Goal: Obtain resource: Download file/media

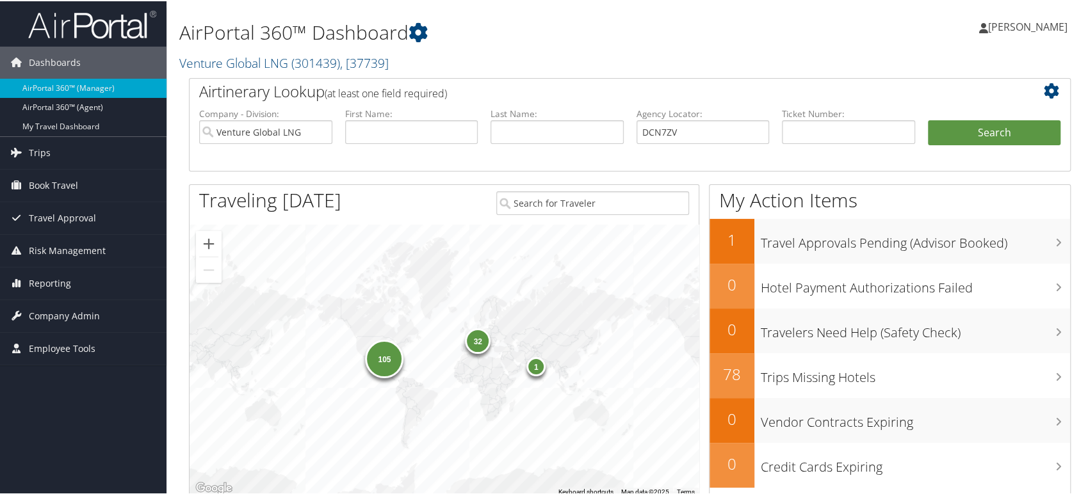
type input "DCN7ZV"
click at [318, 136] on input "Venture Global LNG" at bounding box center [265, 131] width 133 height 24
click at [947, 127] on button "Search" at bounding box center [994, 132] width 133 height 26
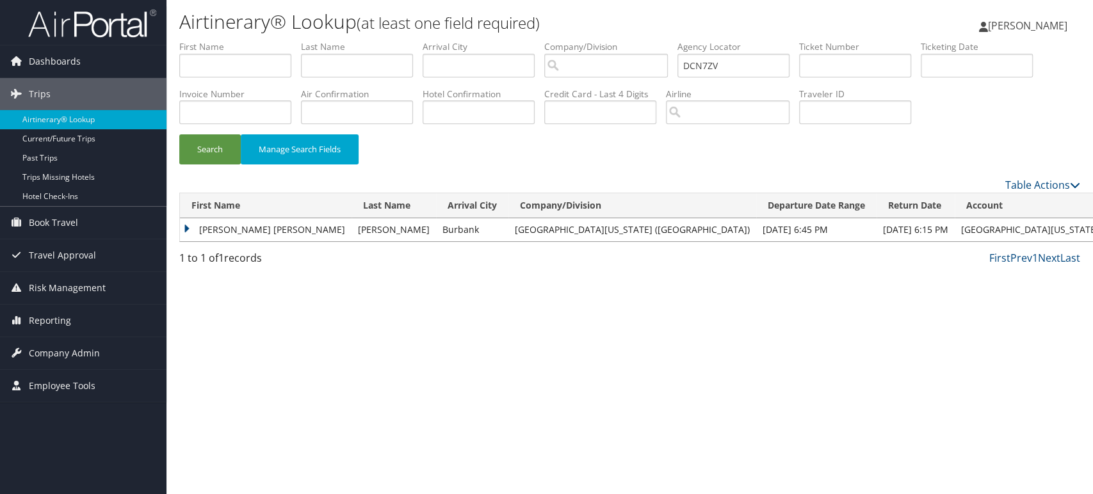
click at [188, 227] on td "LINDA DIANE" at bounding box center [266, 229] width 172 height 23
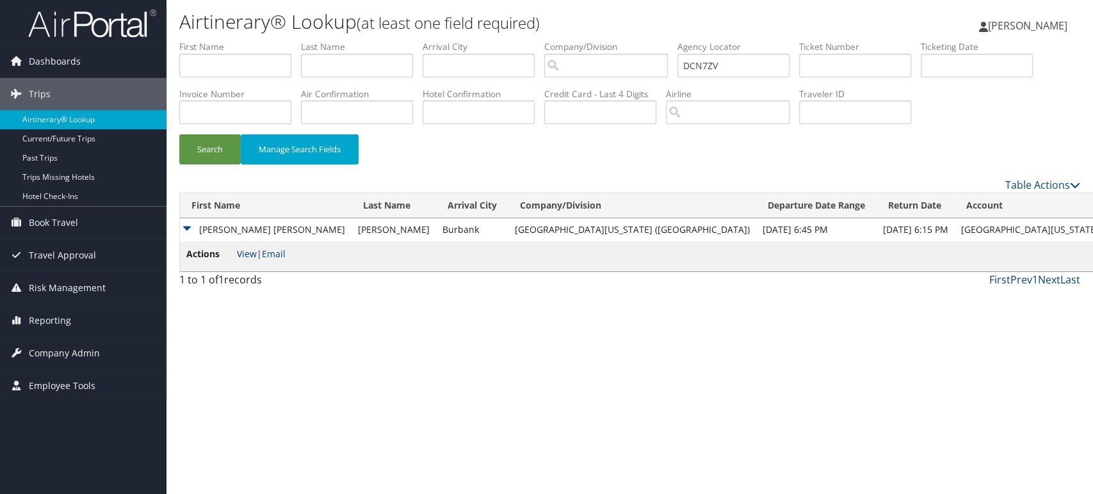
click at [243, 254] on link "View" at bounding box center [247, 254] width 20 height 12
drag, startPoint x: 735, startPoint y: 69, endPoint x: 567, endPoint y: 69, distance: 167.8
click at [567, 40] on ul "First Name Last Name Departure City Arrival City Company/Division Airport/City …" at bounding box center [629, 40] width 901 height 0
paste input "CG"
click at [208, 152] on button "Search" at bounding box center [209, 149] width 61 height 30
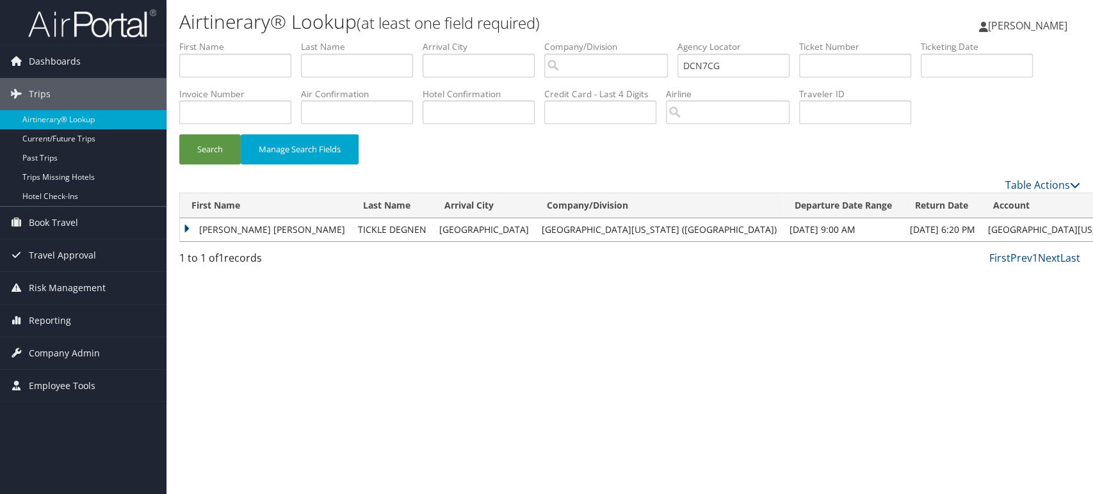
click at [184, 227] on td "LINDA SUSAN" at bounding box center [266, 229] width 172 height 23
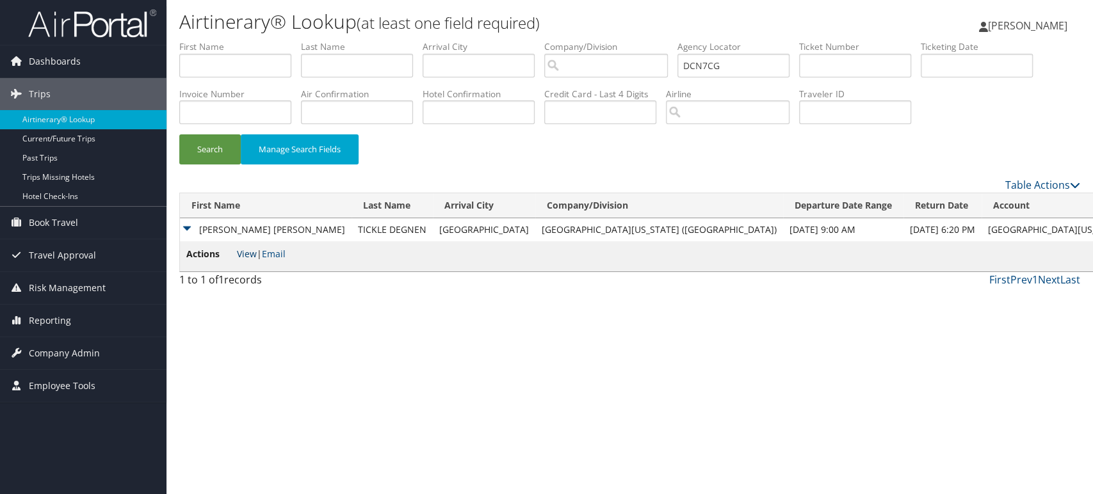
click at [249, 251] on link "View" at bounding box center [247, 254] width 20 height 12
drag, startPoint x: 745, startPoint y: 63, endPoint x: 553, endPoint y: 73, distance: 192.4
click at [553, 40] on ul "First Name Last Name Departure City Arrival City Company/Division Airport/City …" at bounding box center [629, 40] width 901 height 0
paste input "6LK"
click at [204, 152] on button "Search" at bounding box center [209, 149] width 61 height 30
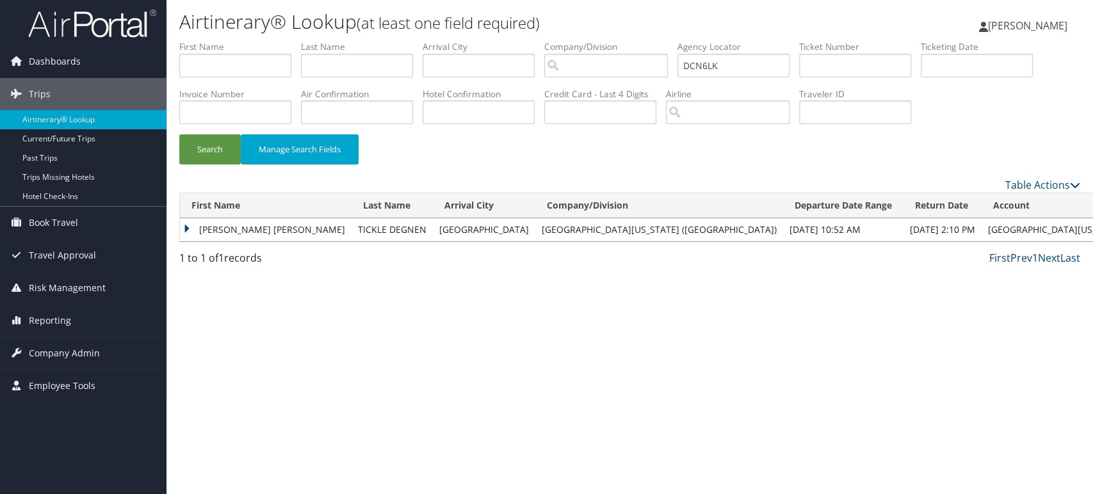
click at [186, 228] on td "LINDA SUSAN" at bounding box center [266, 229] width 172 height 23
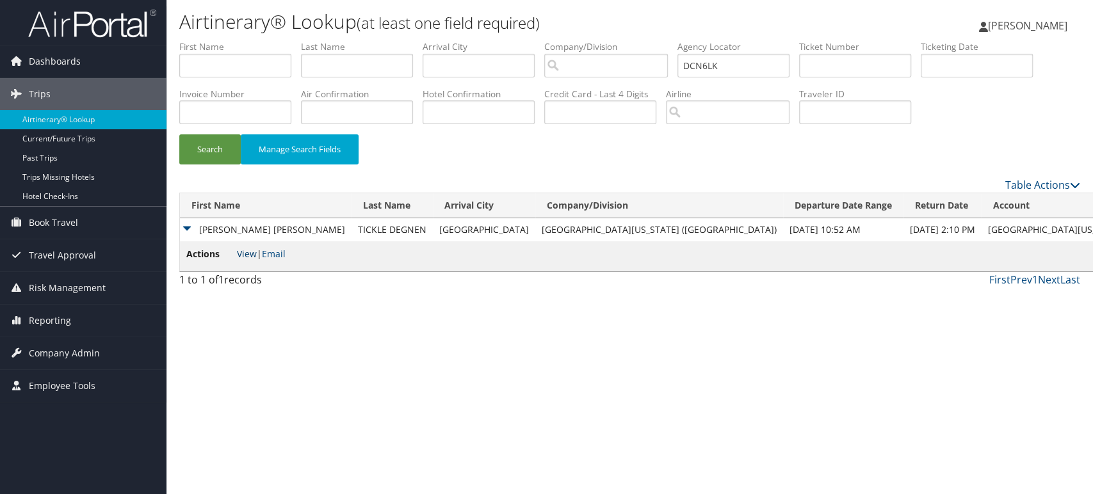
click at [252, 250] on link "View" at bounding box center [247, 254] width 20 height 12
drag, startPoint x: 758, startPoint y: 65, endPoint x: 563, endPoint y: 72, distance: 194.8
click at [563, 40] on ul "First Name Last Name Departure City Arrival City Company/Division Airport/City …" at bounding box center [629, 40] width 901 height 0
paste input "57C"
type input "DCN57C"
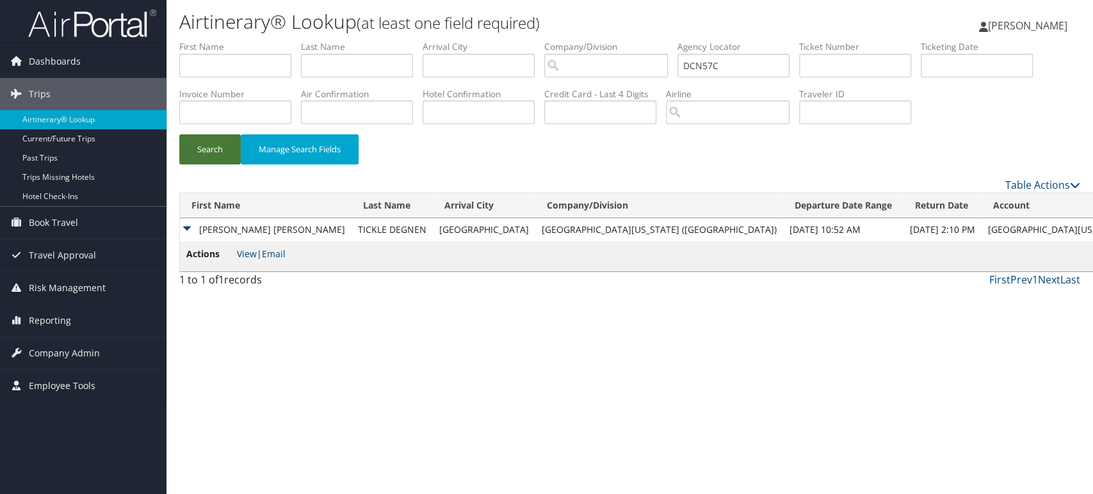
click at [222, 155] on button "Search" at bounding box center [209, 149] width 61 height 30
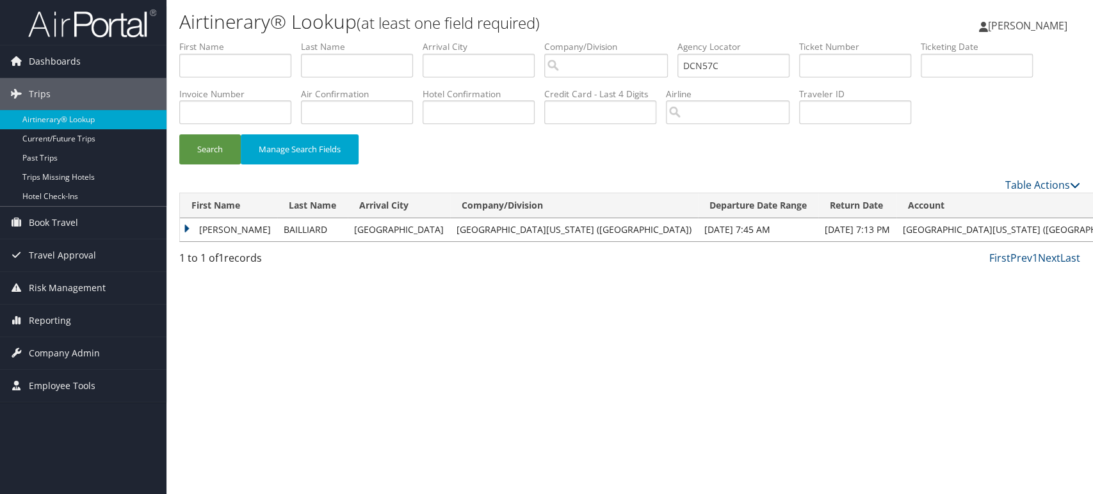
click at [183, 228] on td "ANTOINE" at bounding box center [228, 229] width 97 height 23
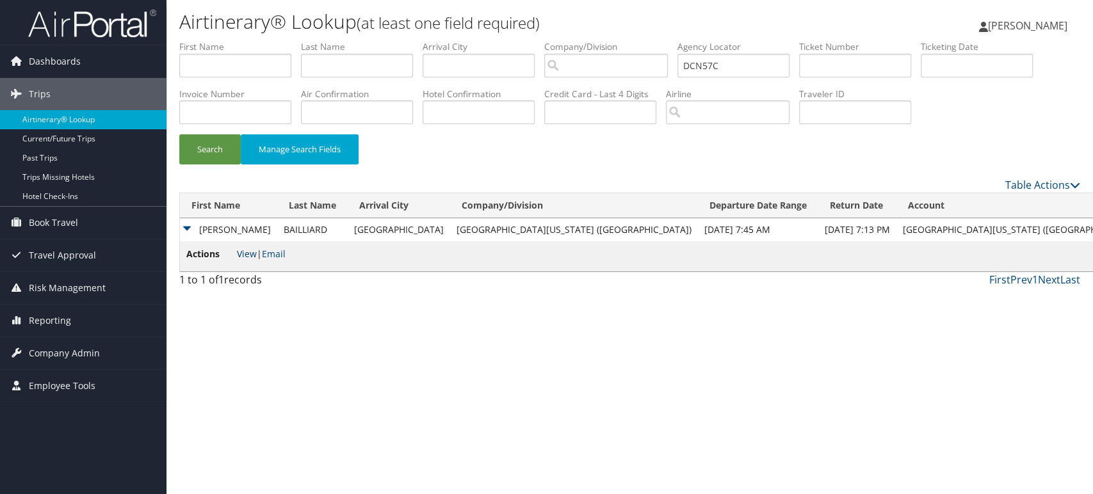
click at [248, 254] on link "View" at bounding box center [247, 254] width 20 height 12
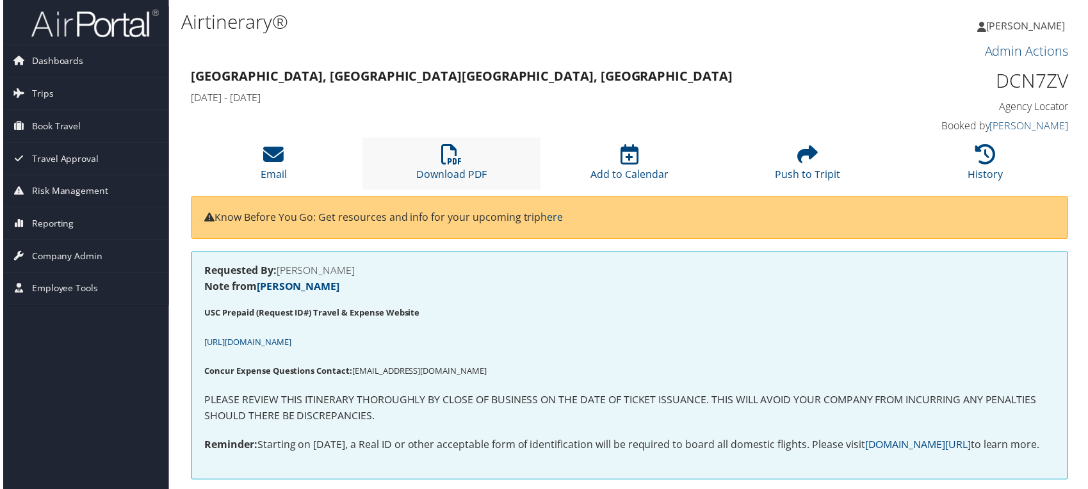
click at [462, 167] on li "Download PDF" at bounding box center [450, 164] width 179 height 52
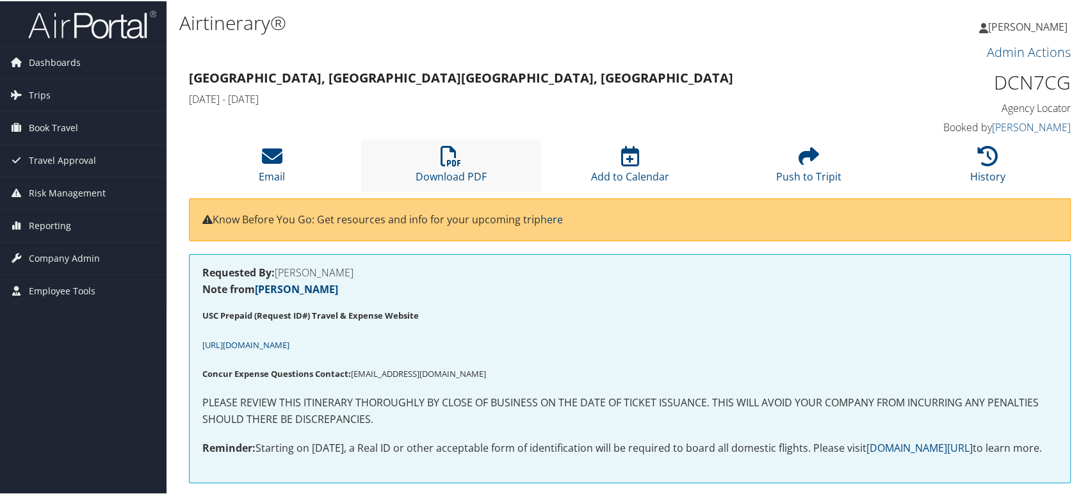
click at [416, 165] on li "Download PDF" at bounding box center [450, 164] width 179 height 52
drag, startPoint x: 462, startPoint y: 169, endPoint x: 462, endPoint y: 152, distance: 16.7
click at [462, 169] on link "Download PDF" at bounding box center [451, 167] width 71 height 31
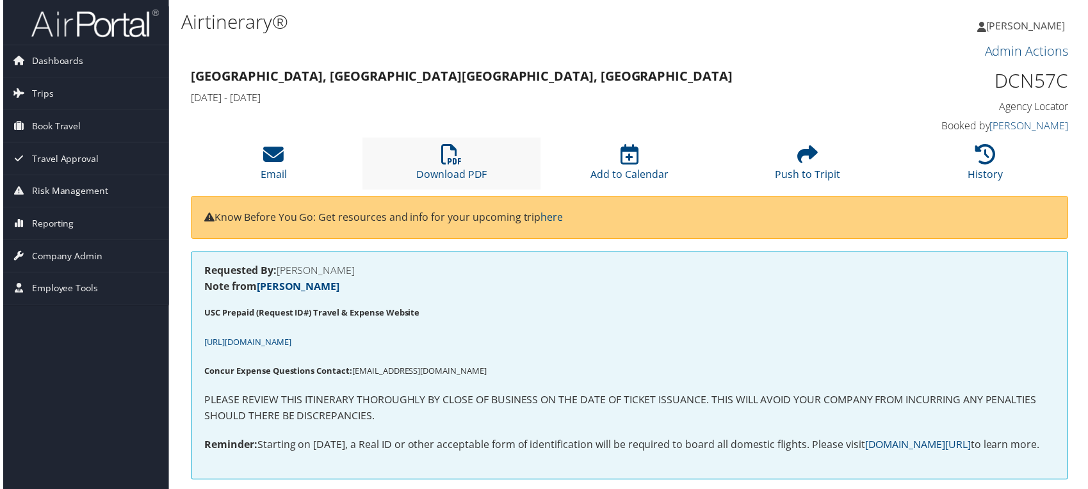
click at [467, 157] on li "Download PDF" at bounding box center [450, 164] width 179 height 52
